Goal: Task Accomplishment & Management: Use online tool/utility

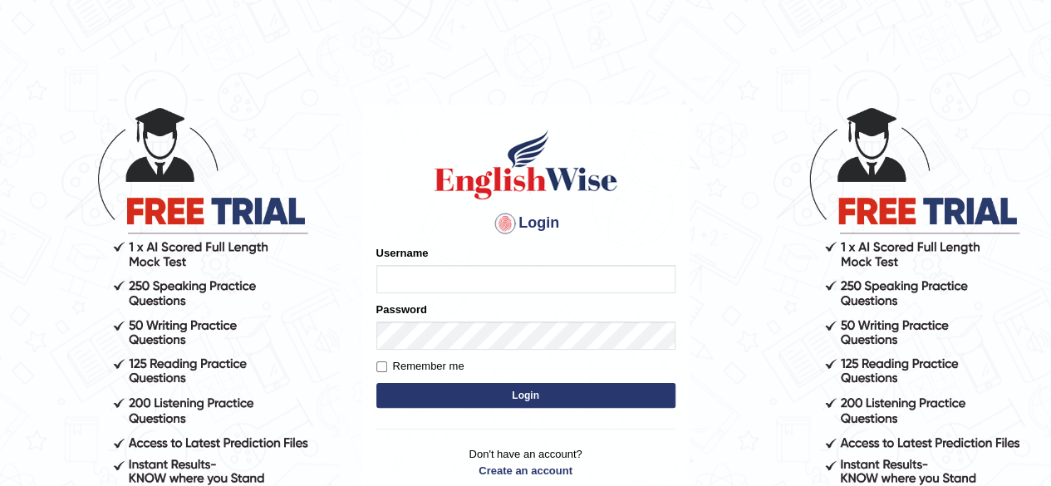
type input "benetta_parramatta"
click at [553, 391] on button "Login" at bounding box center [525, 395] width 299 height 25
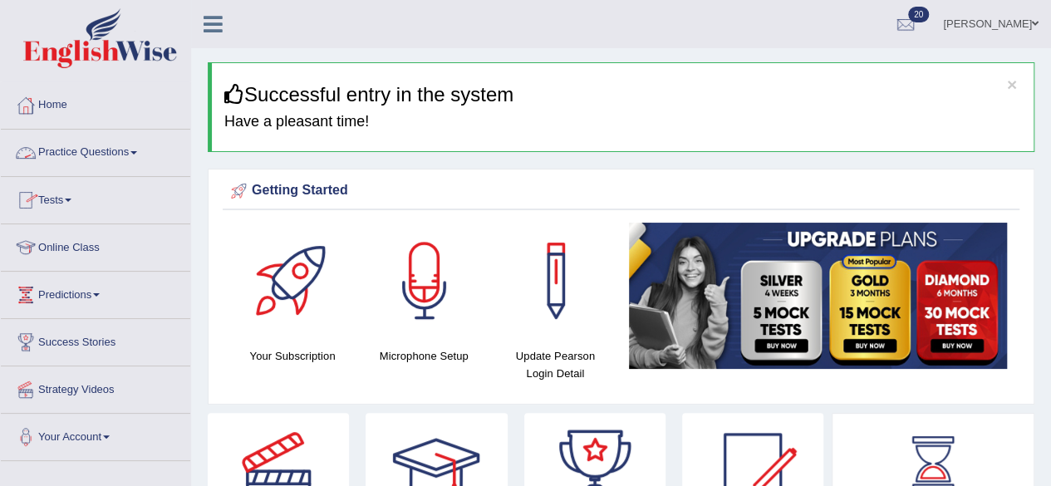
click at [139, 155] on link "Practice Questions" at bounding box center [95, 151] width 189 height 42
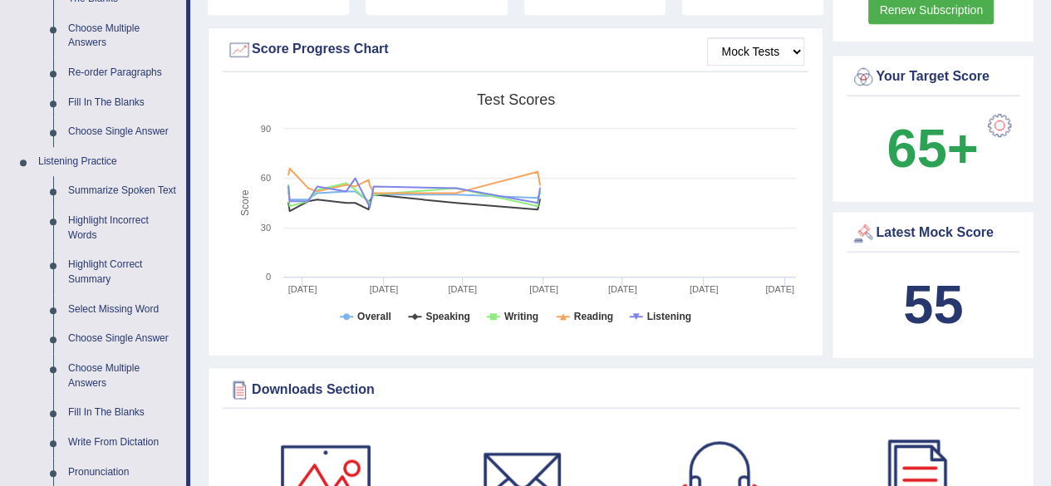
scroll to position [561, 0]
